Goal: Task Accomplishment & Management: Manage account settings

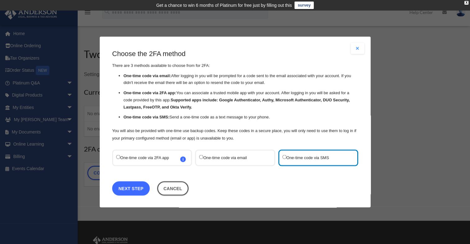
click at [142, 186] on link "Next Step" at bounding box center [131, 188] width 38 height 14
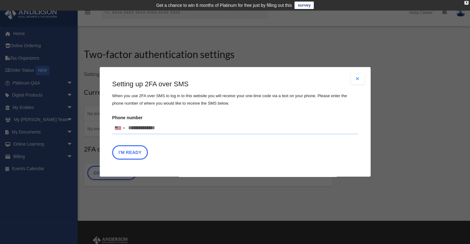
click at [166, 129] on input "Phone number [GEOGRAPHIC_DATA] +1 [GEOGRAPHIC_DATA] +44 [GEOGRAPHIC_DATA] (‫[GE…" at bounding box center [235, 128] width 246 height 12
type input "**********"
click at [135, 153] on button "I'm Ready" at bounding box center [130, 153] width 36 height 14
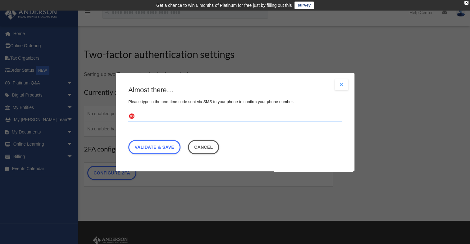
click at [173, 114] on input "text" at bounding box center [235, 117] width 214 height 10
type input "******"
click at [174, 147] on link "Validate & Save" at bounding box center [154, 147] width 52 height 14
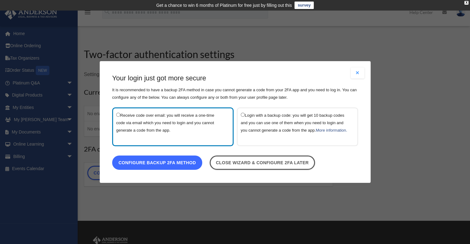
click at [177, 164] on link "Configure backup 2FA method" at bounding box center [157, 163] width 90 height 14
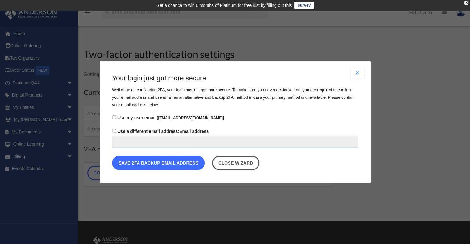
click at [192, 163] on button "Save 2FA backup email address" at bounding box center [158, 163] width 93 height 14
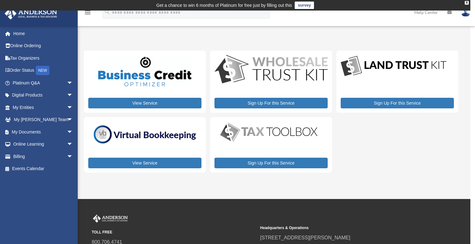
click at [307, 2] on link "survey" at bounding box center [304, 5] width 19 height 7
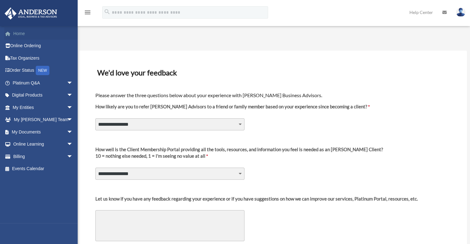
click at [19, 31] on link "Home" at bounding box center [43, 33] width 78 height 12
